Goal: Task Accomplishment & Management: Manage account settings

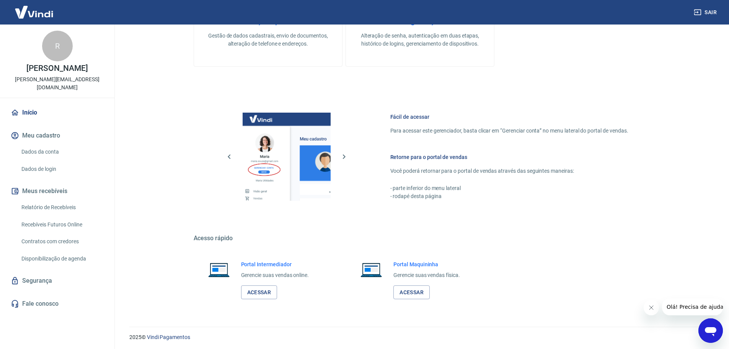
scroll to position [327, 0]
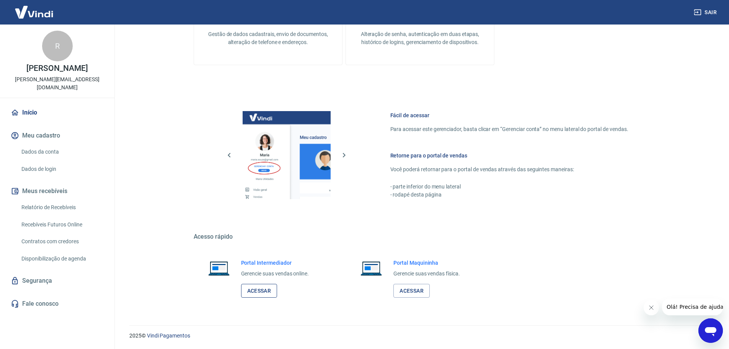
click at [255, 289] on link "Acessar" at bounding box center [259, 291] width 36 height 14
